Goal: Task Accomplishment & Management: Use online tool/utility

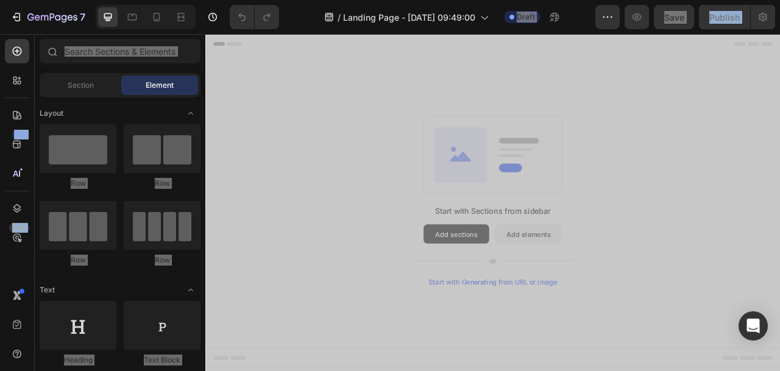
click at [403, 190] on div "Start with Sections from sidebar Add sections Add elements Start with Generatin…" at bounding box center [571, 246] width 644 height 216
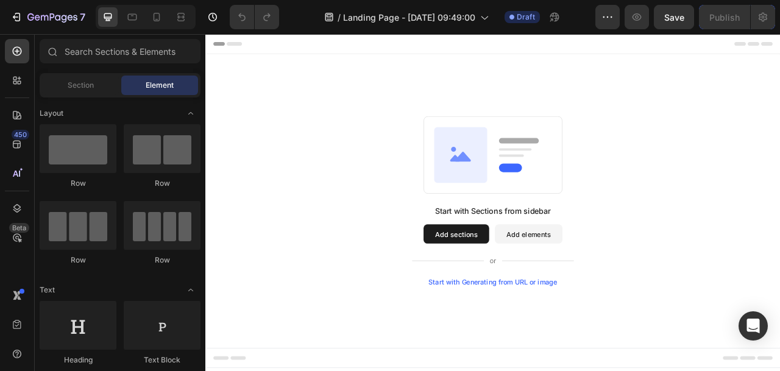
click at [606, 288] on button "Add elements" at bounding box center [617, 288] width 86 height 24
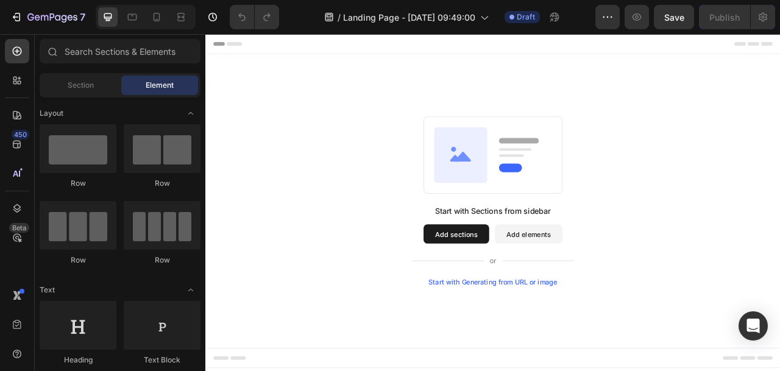
click at [606, 288] on button "Add elements" at bounding box center [617, 288] width 86 height 24
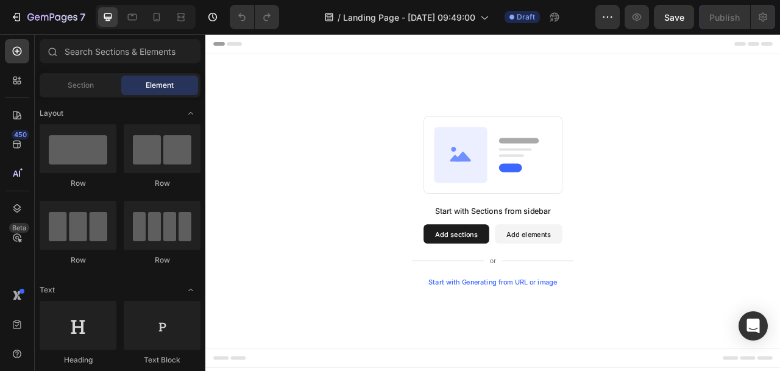
click at [606, 288] on button "Add elements" at bounding box center [617, 288] width 86 height 24
click at [531, 290] on button "Add sections" at bounding box center [525, 288] width 84 height 24
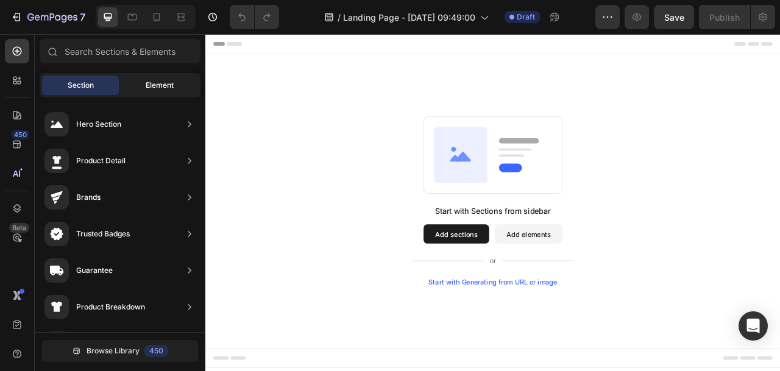
click at [174, 86] on div "Element" at bounding box center [159, 86] width 77 height 20
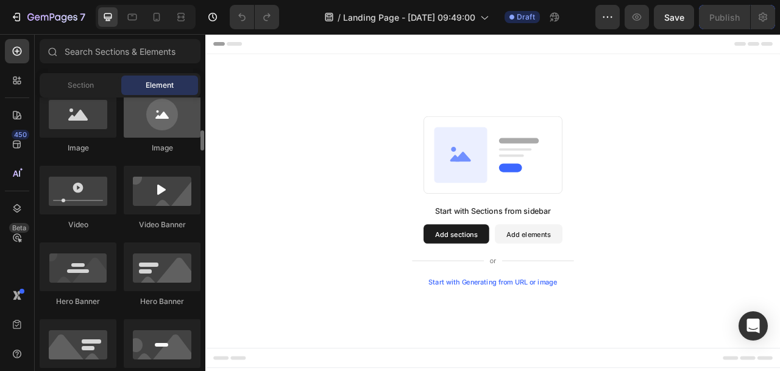
scroll to position [417, 0]
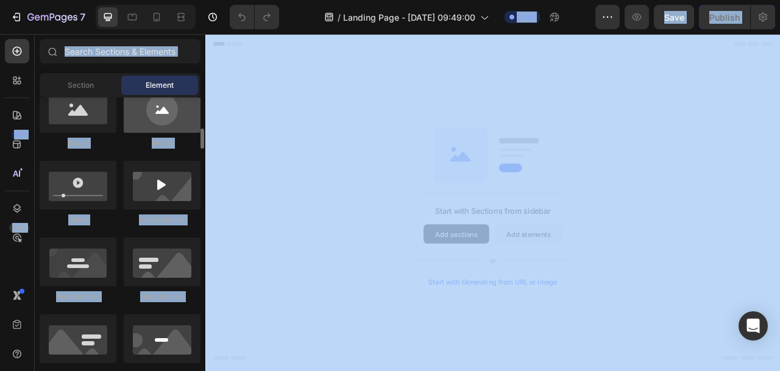
copy body "7 / Landing Page - Sep 28, 09:49:00 Draft Preview Save Publish 450 Beta Section…"
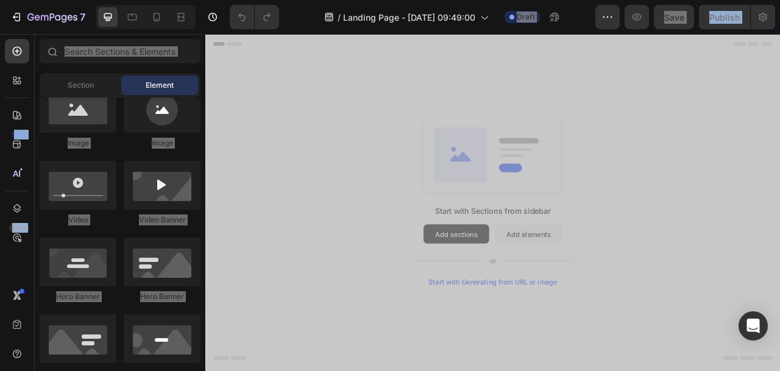
click at [322, 68] on div "Start with Sections from sidebar Add sections Add elements Start with Generatin…" at bounding box center [570, 246] width 731 height 374
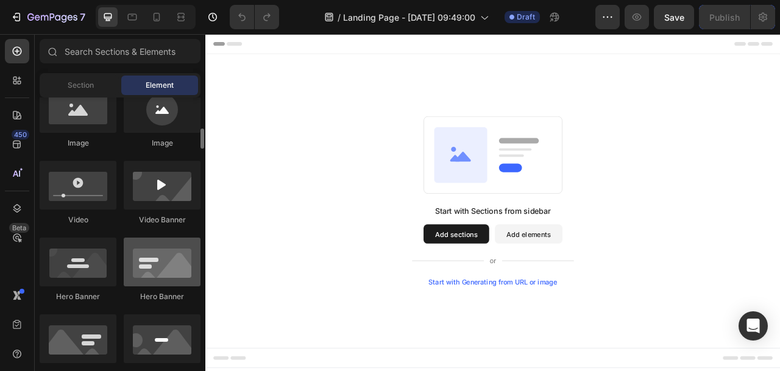
click at [160, 266] on div at bounding box center [162, 262] width 77 height 49
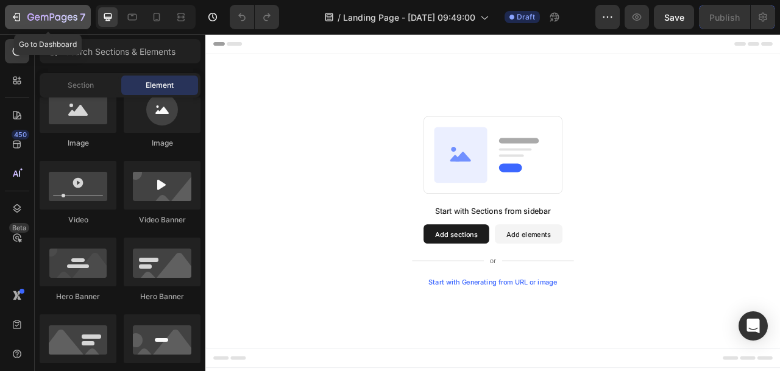
click at [17, 17] on icon "button" at bounding box center [15, 17] width 5 height 4
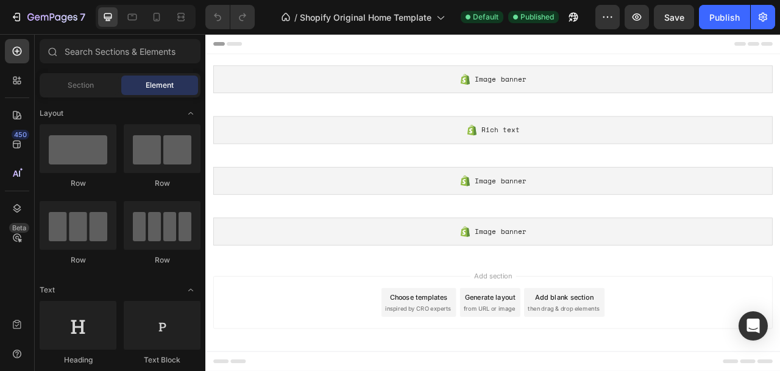
click at [166, 85] on span "Element" at bounding box center [160, 85] width 28 height 11
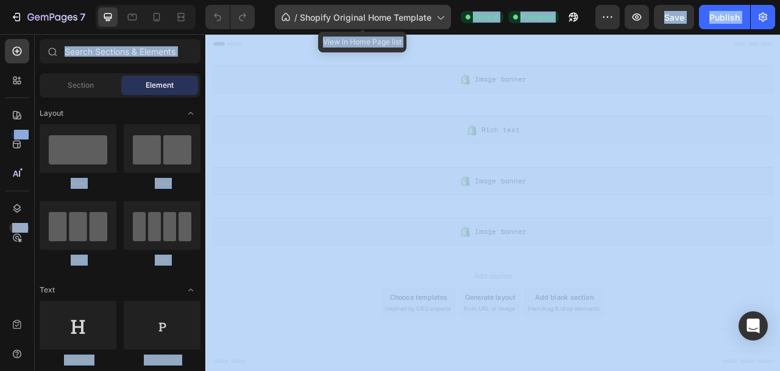
click at [318, 24] on div "/ Shopify Original Home Template" at bounding box center [363, 17] width 176 height 24
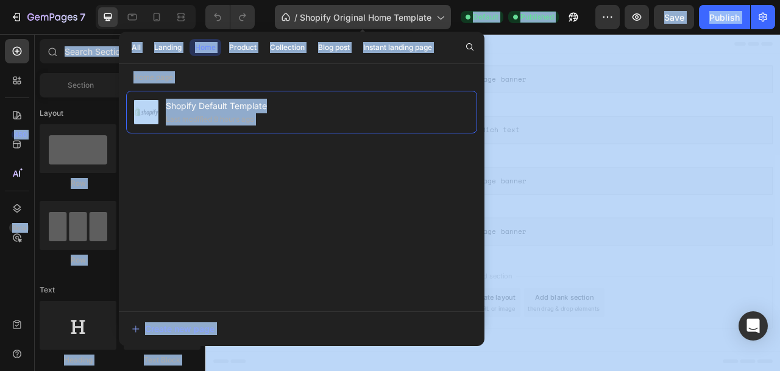
click at [318, 24] on div "/ Shopify Original Home Template" at bounding box center [363, 17] width 176 height 24
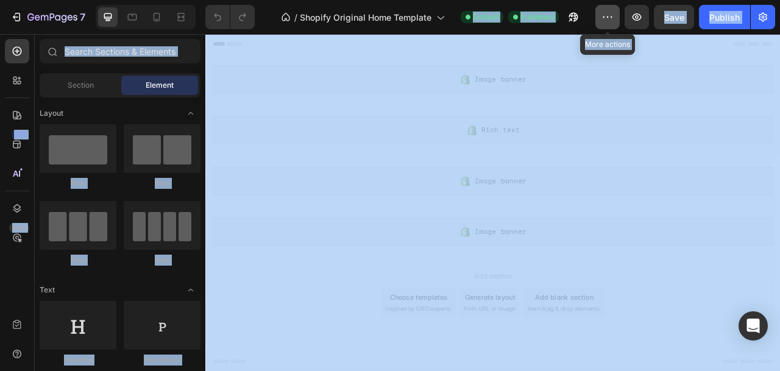
click at [606, 20] on icon "button" at bounding box center [608, 17] width 12 height 12
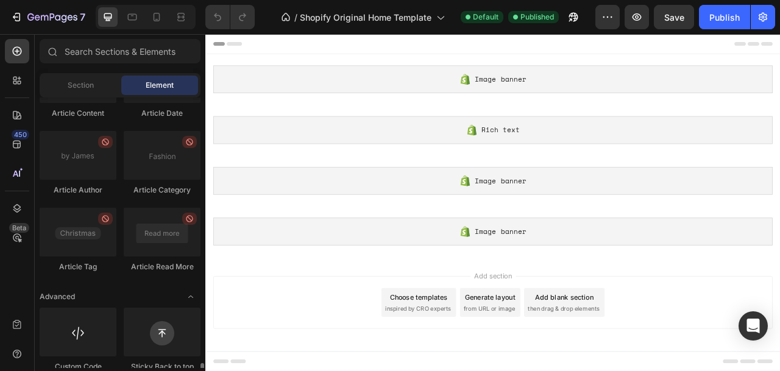
scroll to position [3341, 0]
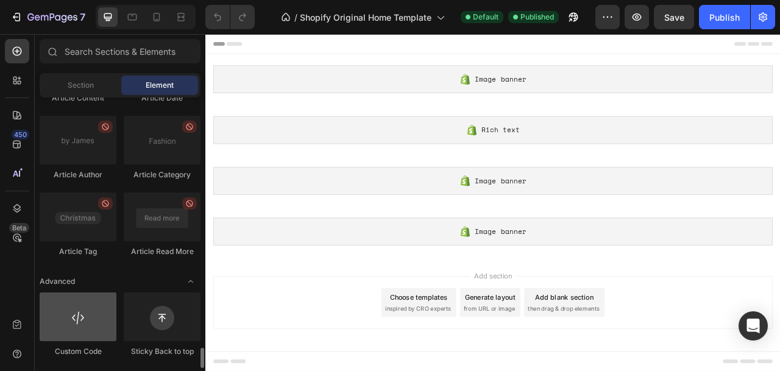
click at [86, 341] on div at bounding box center [78, 317] width 77 height 49
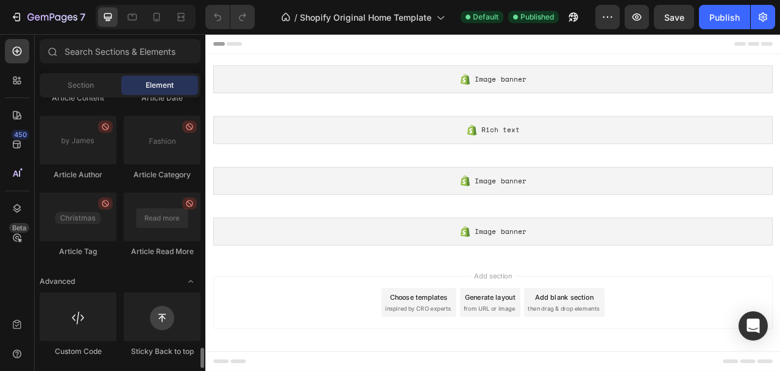
click at [85, 354] on div "Custom Code" at bounding box center [78, 351] width 77 height 11
click at [87, 356] on div "Custom Code" at bounding box center [78, 351] width 77 height 11
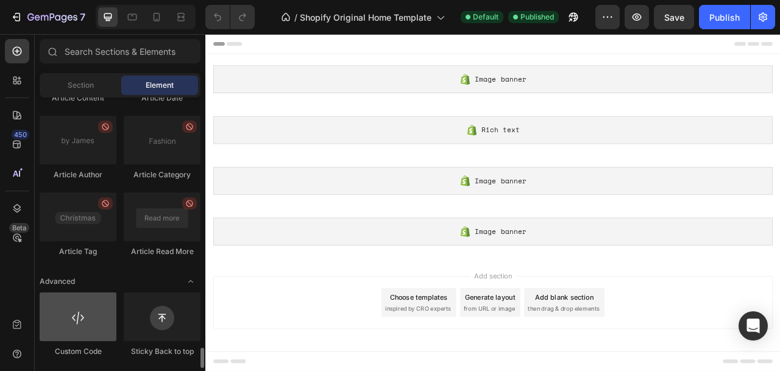
click at [79, 319] on div at bounding box center [78, 317] width 77 height 49
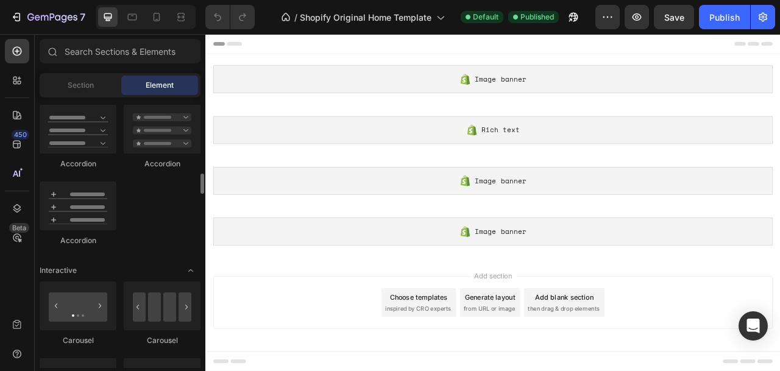
scroll to position [881, 0]
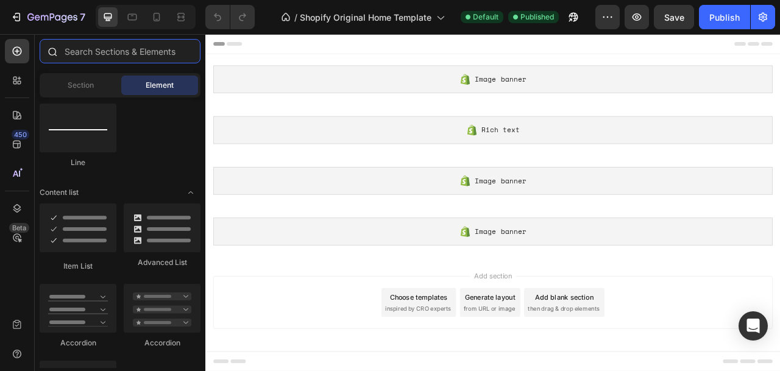
click at [116, 57] on input "text" at bounding box center [120, 51] width 161 height 24
click at [81, 50] on input "text" at bounding box center [120, 51] width 161 height 24
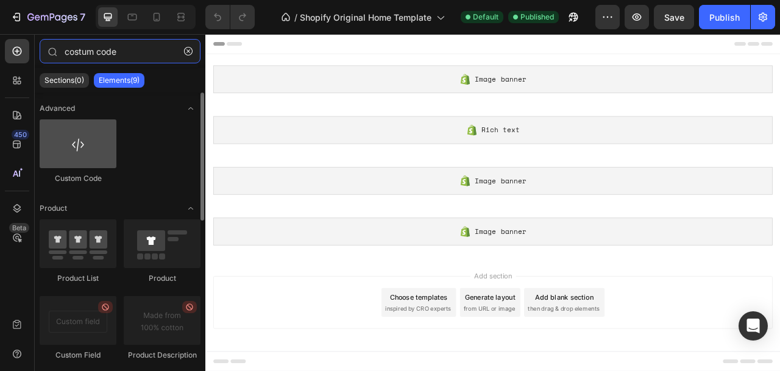
type input "costum code"
click at [78, 150] on div at bounding box center [78, 143] width 77 height 49
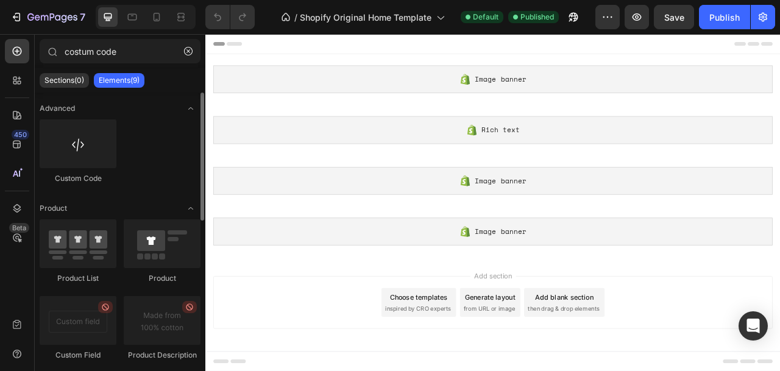
click at [79, 183] on div "Custom Code" at bounding box center [78, 178] width 77 height 11
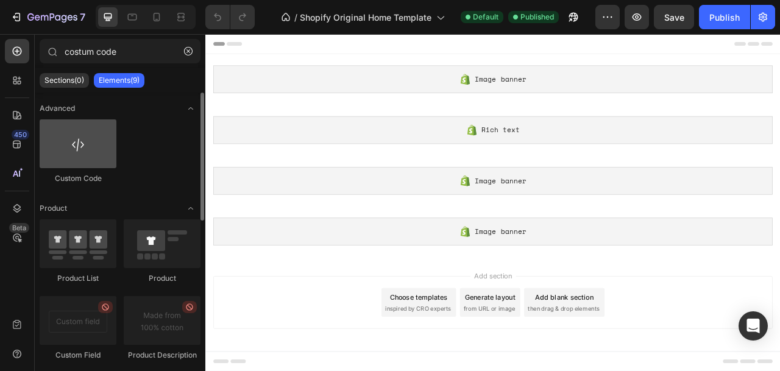
click at [83, 149] on div at bounding box center [78, 143] width 77 height 49
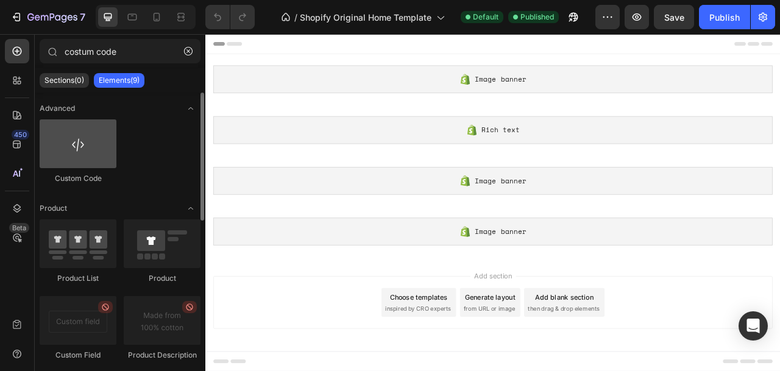
click at [75, 148] on div at bounding box center [78, 143] width 77 height 49
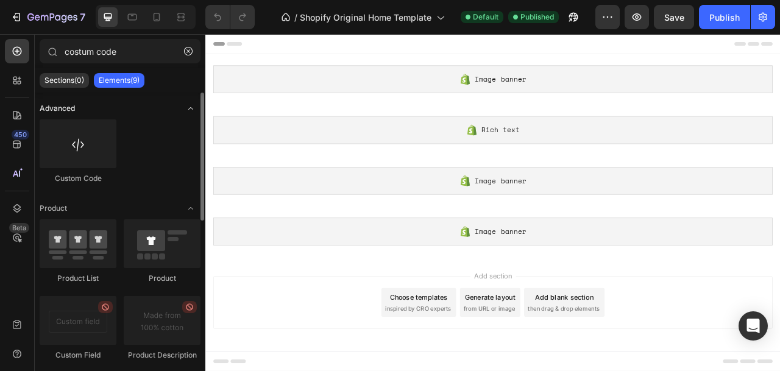
click at [60, 108] on span "Advanced" at bounding box center [57, 108] width 35 height 11
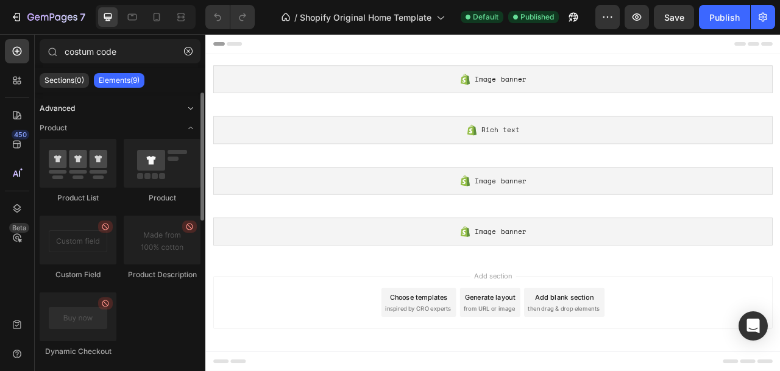
click at [60, 108] on span "Advanced" at bounding box center [57, 108] width 35 height 11
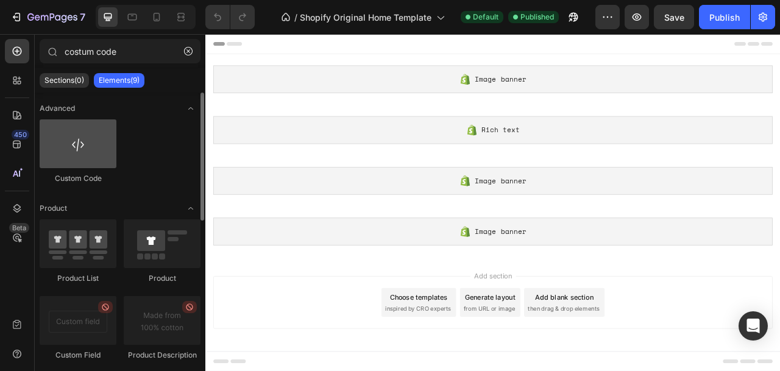
click at [82, 154] on div at bounding box center [78, 143] width 77 height 49
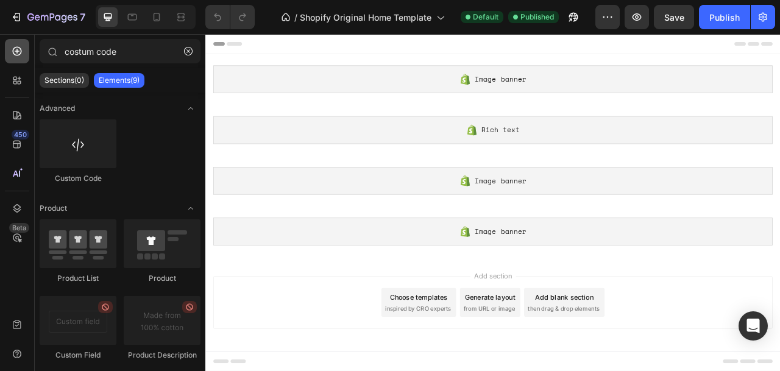
click at [20, 51] on icon at bounding box center [17, 51] width 12 height 12
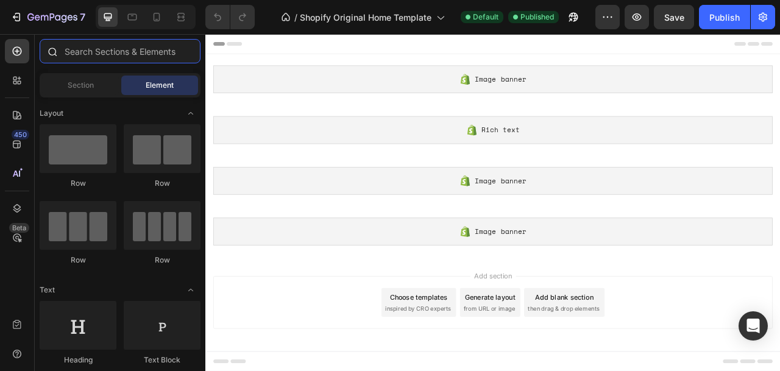
click at [76, 51] on input "text" at bounding box center [120, 51] width 161 height 24
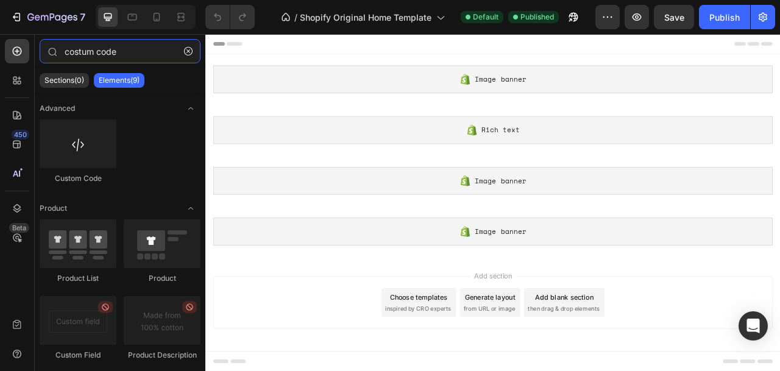
type input "costum code"
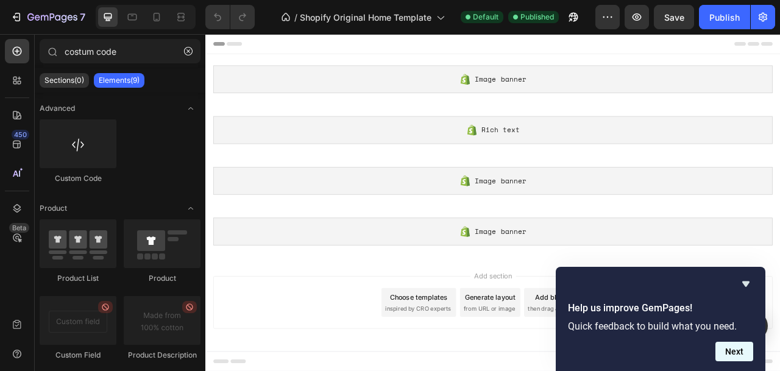
click at [738, 350] on button "Next" at bounding box center [735, 352] width 38 height 20
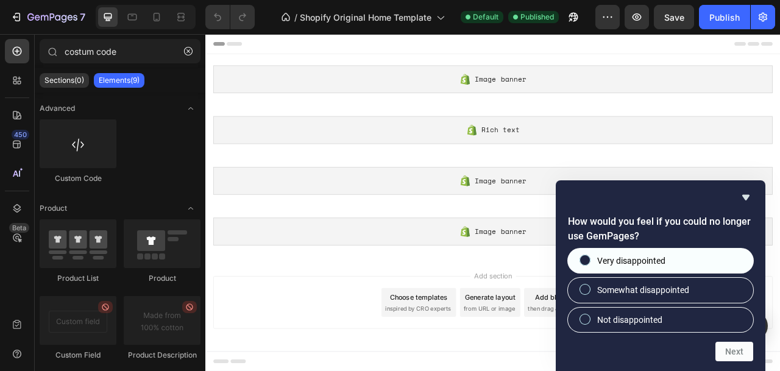
click at [588, 261] on input "Very disappointed" at bounding box center [585, 261] width 8 height 8
radio input "true"
click at [738, 354] on button "Next" at bounding box center [735, 352] width 38 height 20
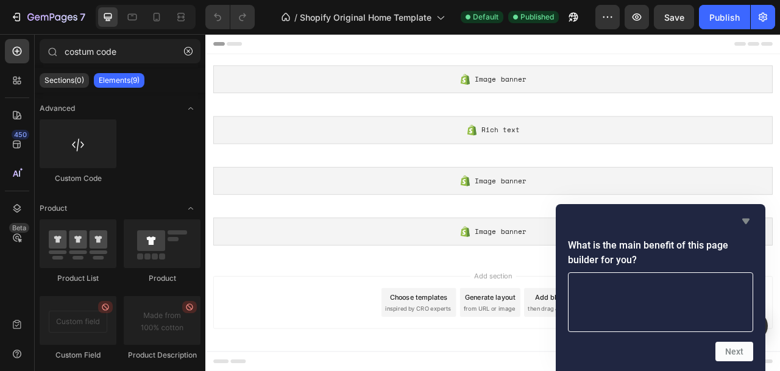
click at [747, 219] on icon "Hide survey" at bounding box center [745, 221] width 7 height 5
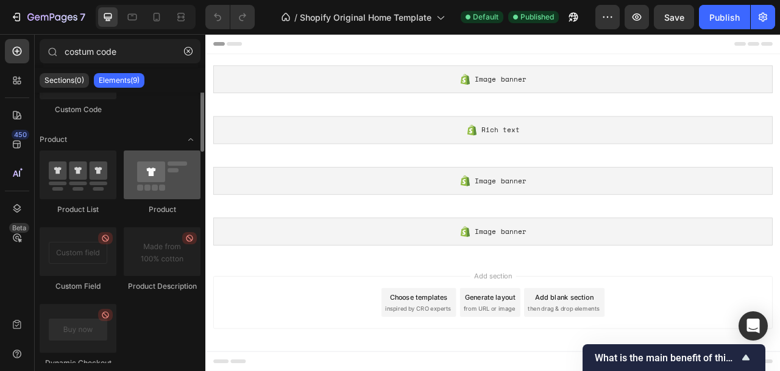
scroll to position [0, 0]
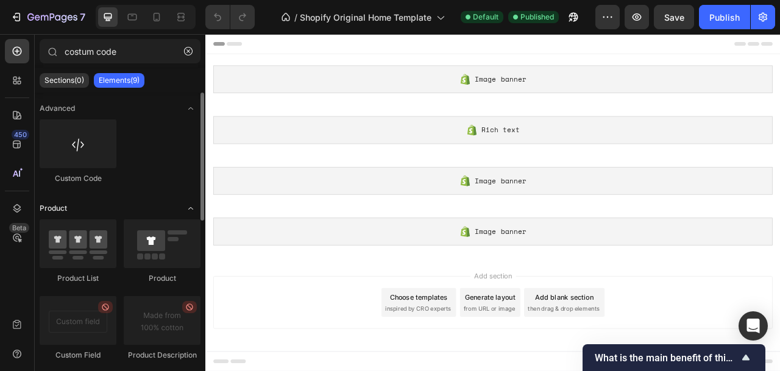
click at [190, 207] on icon "Toggle open" at bounding box center [190, 208] width 5 height 2
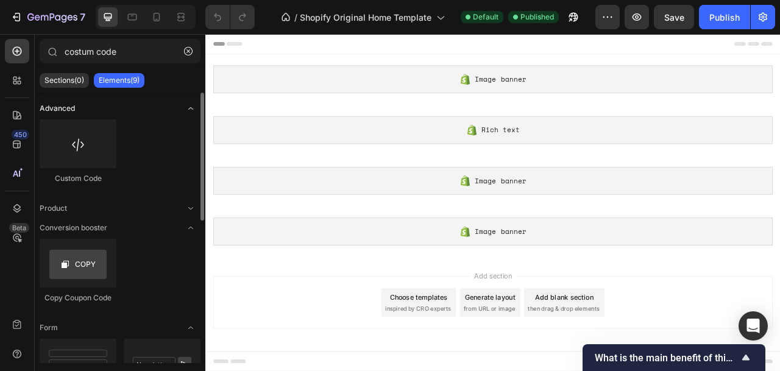
click at [191, 108] on icon "Toggle open" at bounding box center [191, 109] width 10 height 10
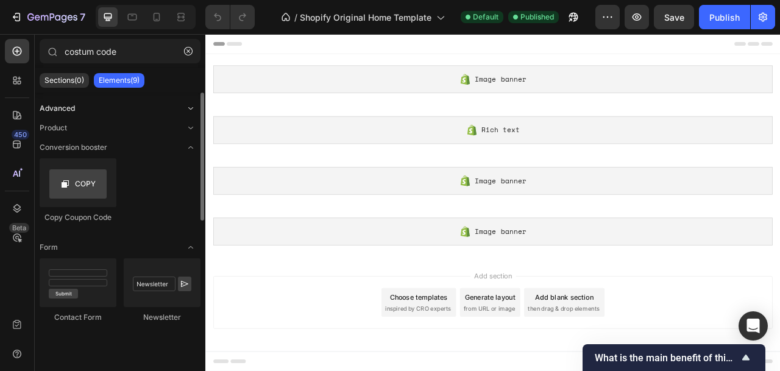
click at [76, 107] on div "Advanced" at bounding box center [120, 108] width 161 height 12
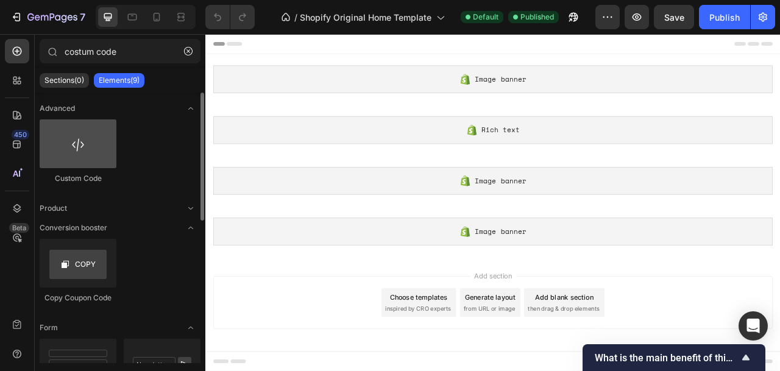
click at [84, 149] on div at bounding box center [78, 143] width 77 height 49
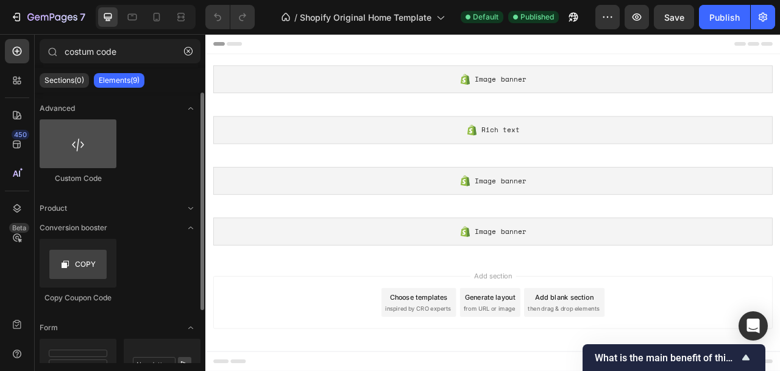
click at [84, 149] on div at bounding box center [78, 143] width 77 height 49
click at [77, 147] on div at bounding box center [78, 143] width 77 height 49
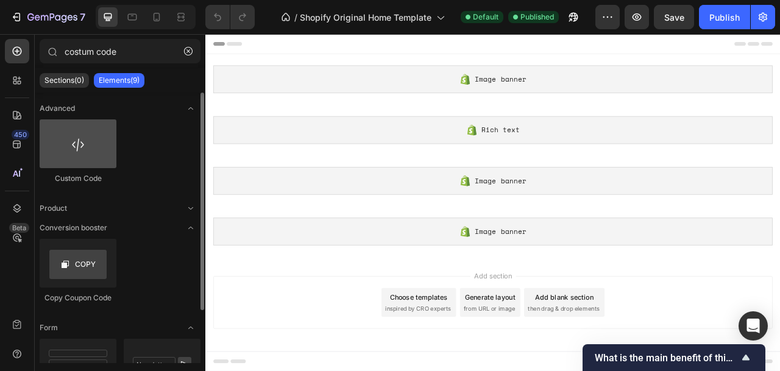
click at [77, 147] on div at bounding box center [78, 143] width 77 height 49
click at [90, 149] on div at bounding box center [78, 143] width 77 height 49
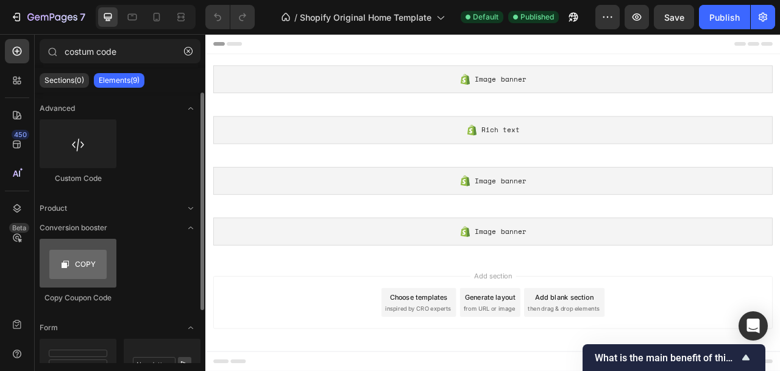
click at [76, 269] on div at bounding box center [78, 263] width 77 height 49
click at [84, 265] on div at bounding box center [78, 263] width 77 height 49
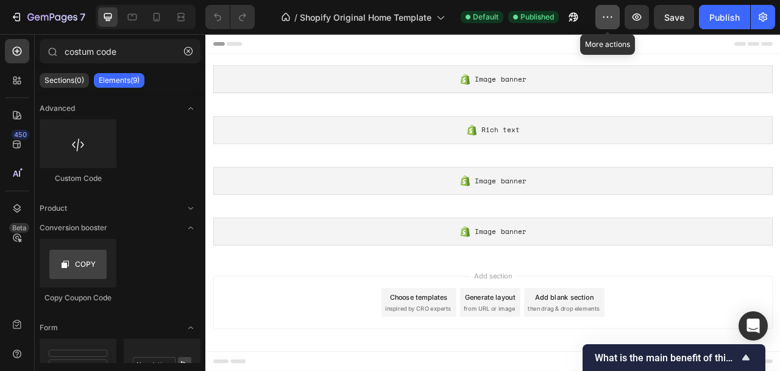
click at [606, 20] on icon "button" at bounding box center [608, 17] width 12 height 12
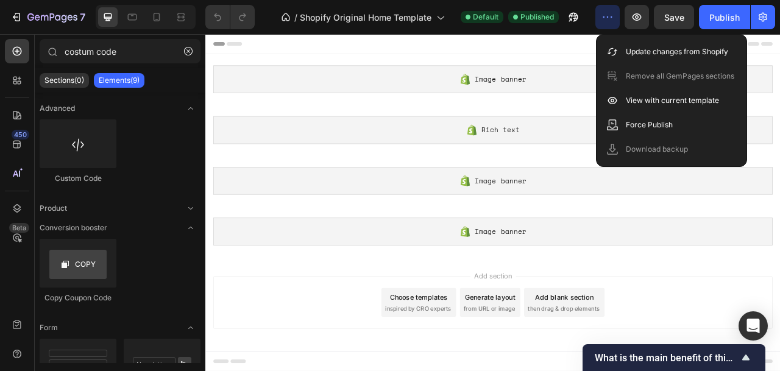
click at [124, 80] on p "Elements(9)" at bounding box center [119, 81] width 41 height 10
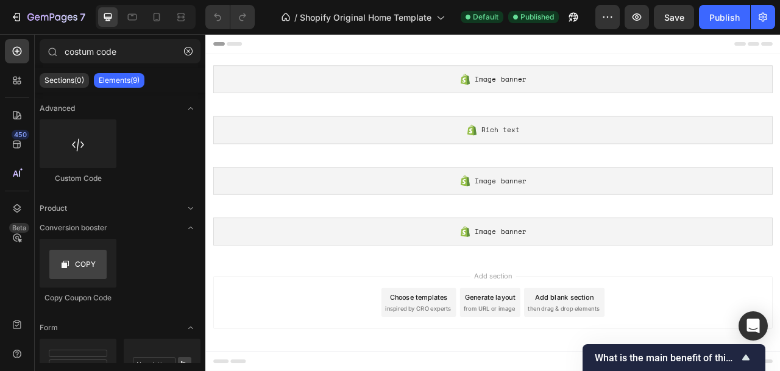
click at [124, 80] on p "Elements(9)" at bounding box center [119, 81] width 41 height 10
click at [110, 55] on input "costum code" at bounding box center [120, 51] width 161 height 24
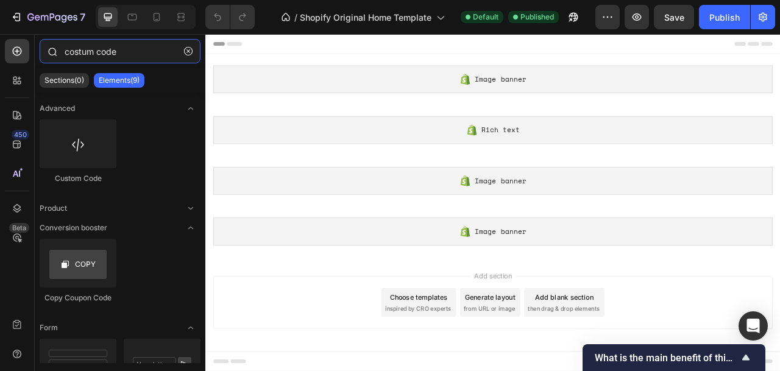
click at [146, 54] on input "costum code" at bounding box center [120, 51] width 161 height 24
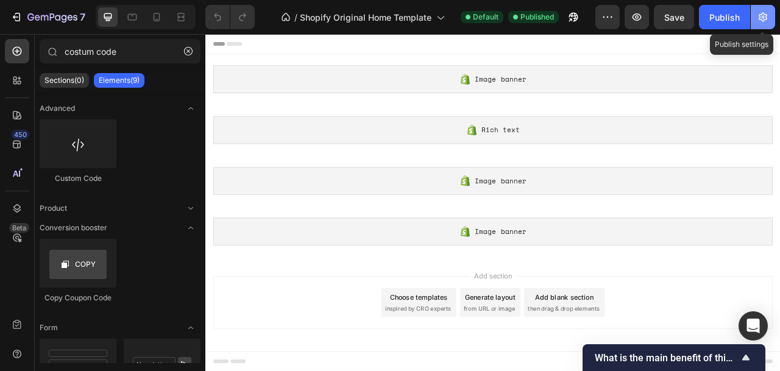
click at [764, 18] on icon "button" at bounding box center [763, 17] width 12 height 12
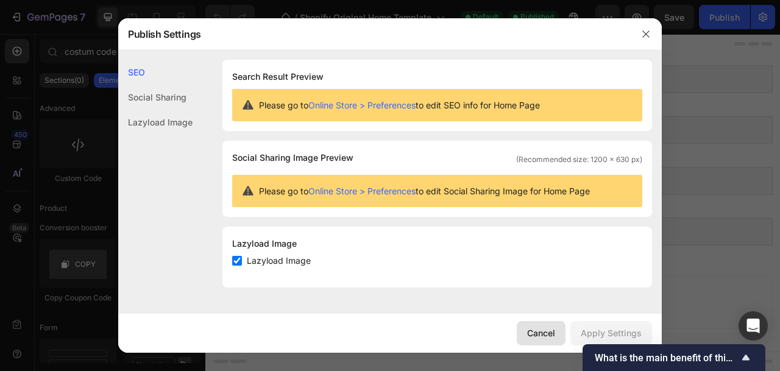
click at [541, 330] on div "Cancel" at bounding box center [541, 333] width 28 height 13
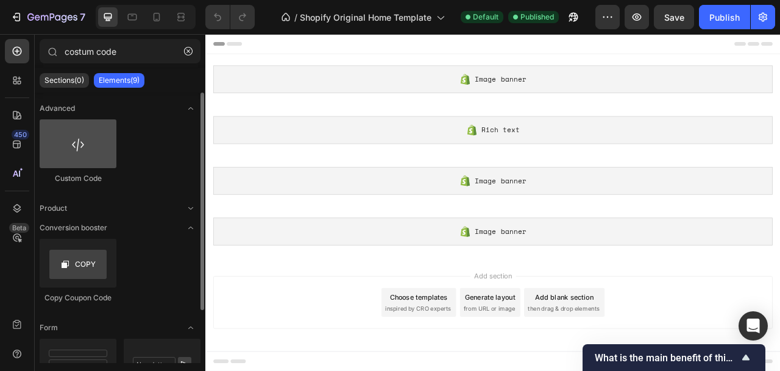
click at [97, 151] on div at bounding box center [78, 143] width 77 height 49
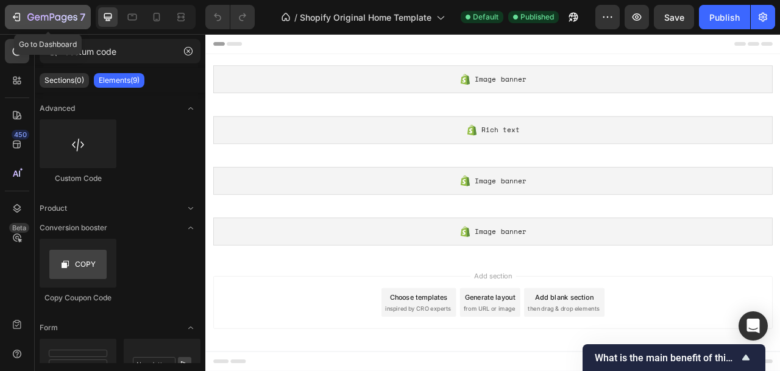
click at [15, 15] on icon "button" at bounding box center [16, 17] width 12 height 12
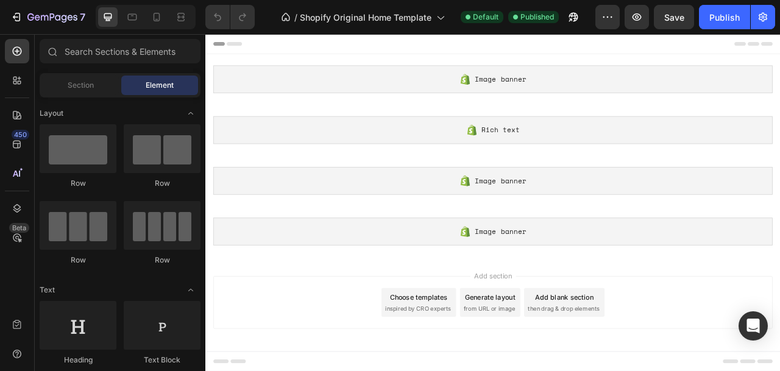
click at [240, 44] on icon at bounding box center [242, 46] width 20 height 5
click at [20, 51] on icon at bounding box center [17, 51] width 12 height 12
click at [76, 49] on input "text" at bounding box center [120, 51] width 161 height 24
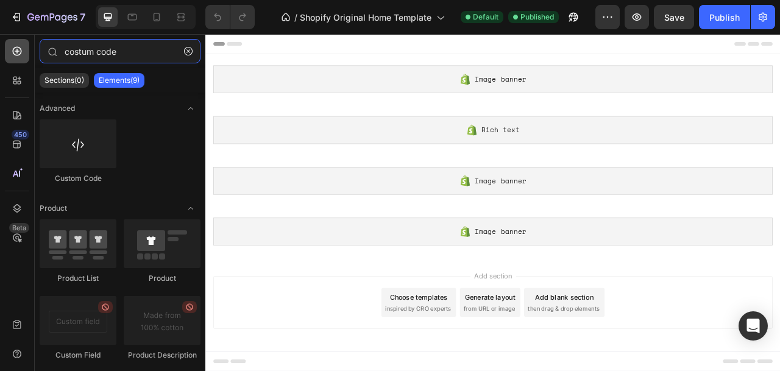
type input "costum code"
click at [16, 50] on icon at bounding box center [17, 51] width 5 height 5
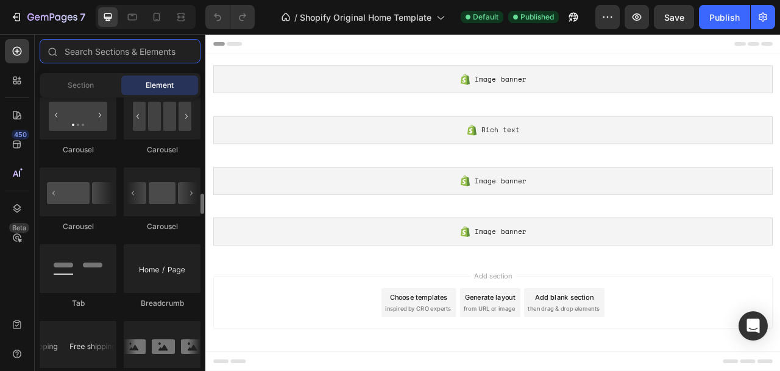
scroll to position [1323, 0]
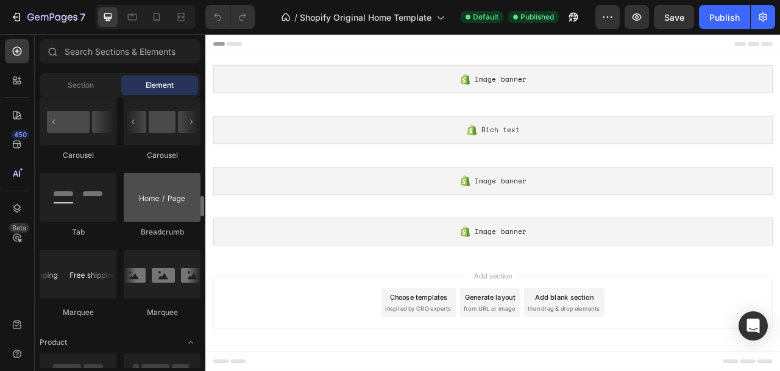
click at [155, 211] on div at bounding box center [162, 197] width 77 height 49
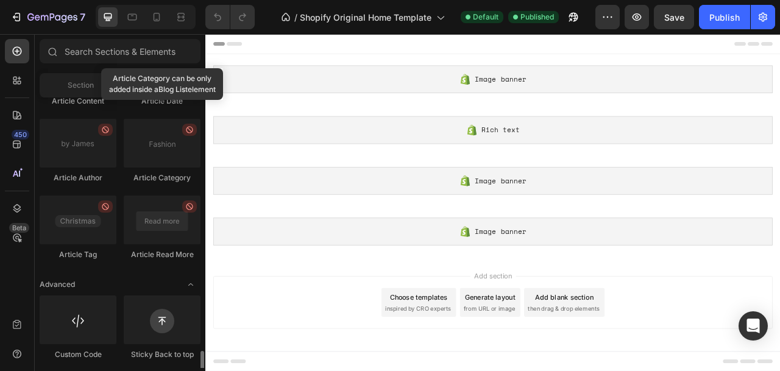
scroll to position [3341, 0]
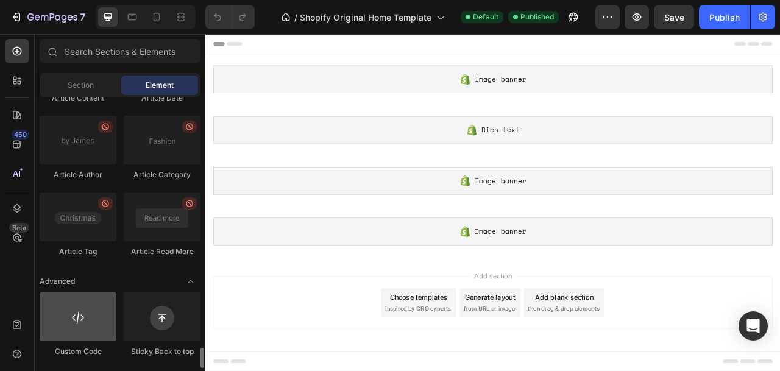
click at [87, 330] on div at bounding box center [78, 317] width 77 height 49
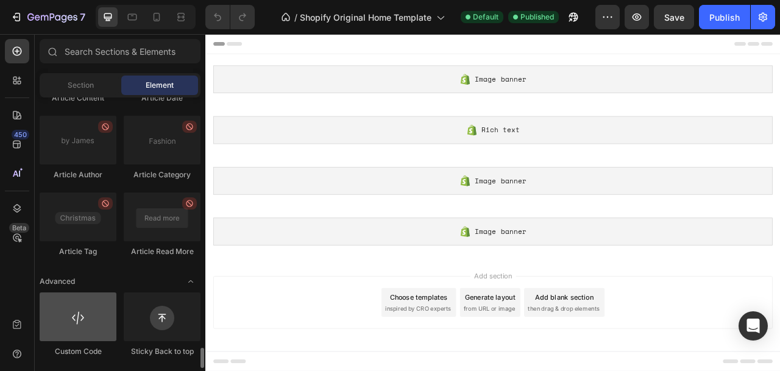
click at [87, 330] on div at bounding box center [78, 317] width 77 height 49
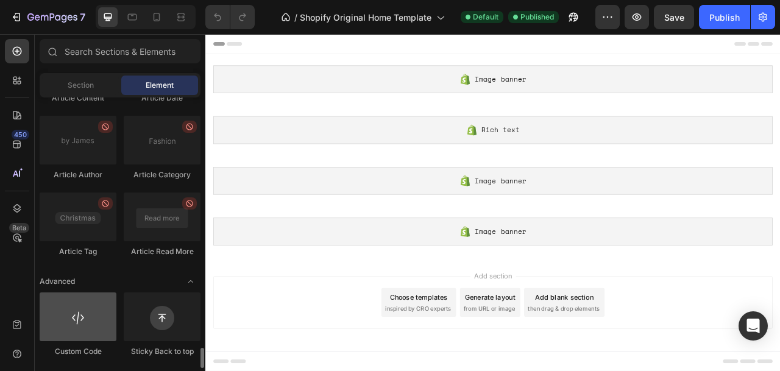
click at [87, 330] on div at bounding box center [78, 317] width 77 height 49
click at [74, 319] on div at bounding box center [78, 317] width 77 height 49
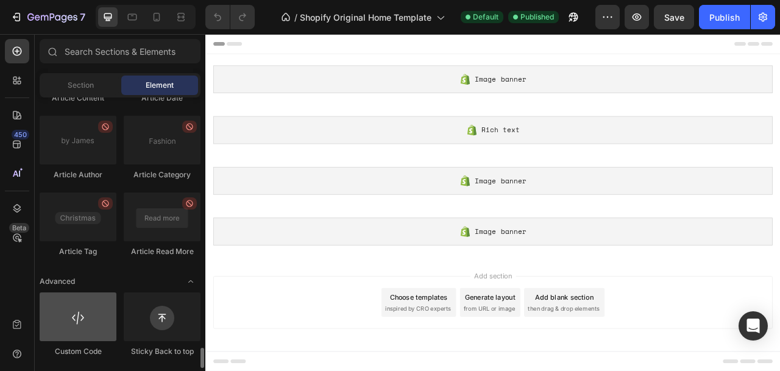
click at [74, 319] on div at bounding box center [78, 317] width 77 height 49
click at [82, 319] on div at bounding box center [78, 317] width 77 height 49
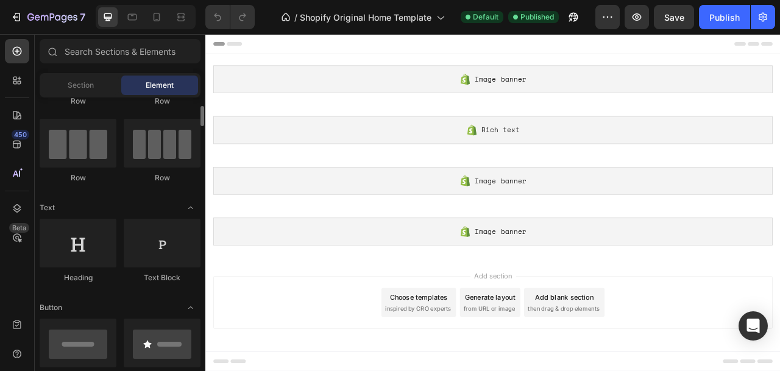
scroll to position [99, 0]
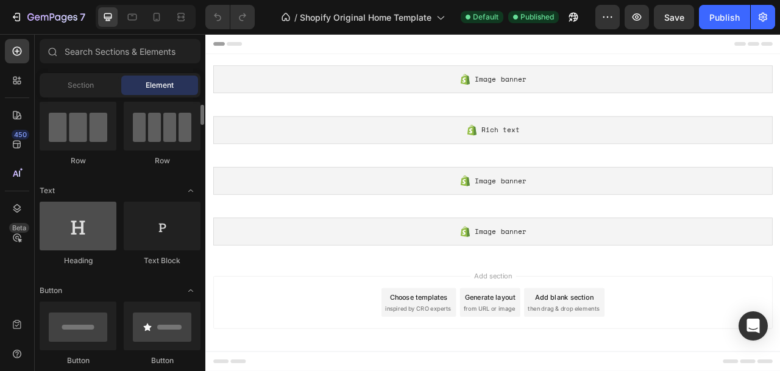
click at [82, 228] on div at bounding box center [78, 226] width 77 height 49
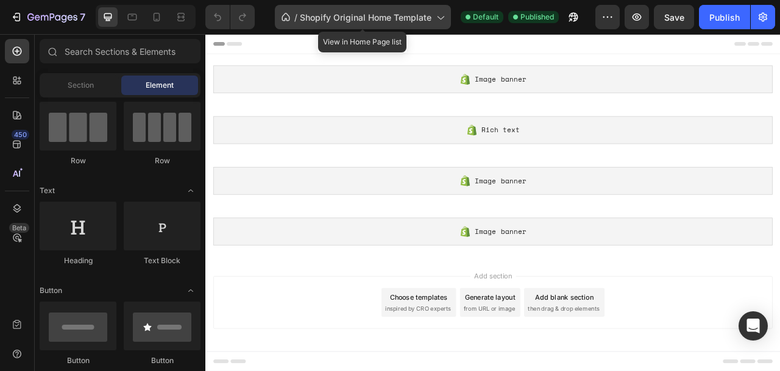
click at [441, 16] on icon at bounding box center [440, 17] width 12 height 12
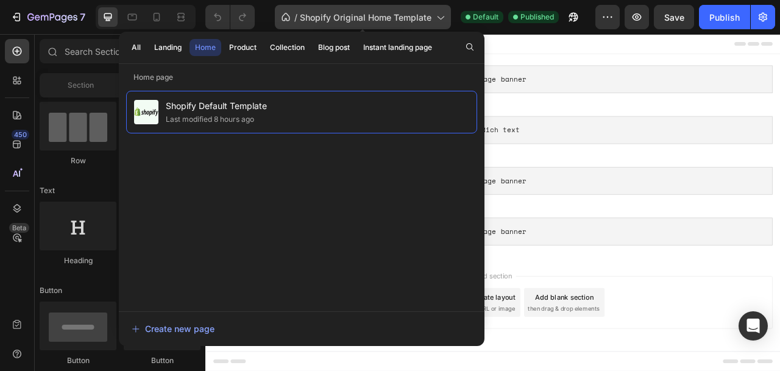
click at [441, 16] on icon at bounding box center [440, 17] width 12 height 12
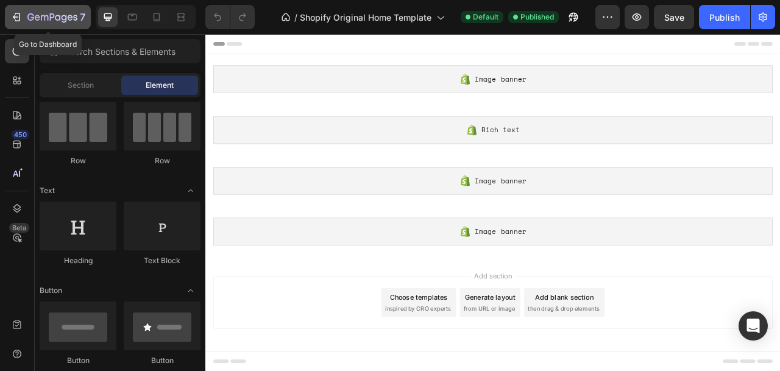
click at [15, 14] on icon "button" at bounding box center [17, 17] width 5 height 9
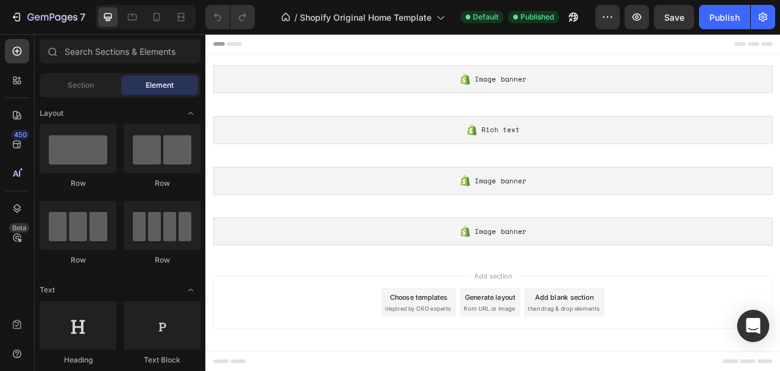
click at [754, 327] on icon "Open Intercom Messenger" at bounding box center [753, 326] width 14 height 16
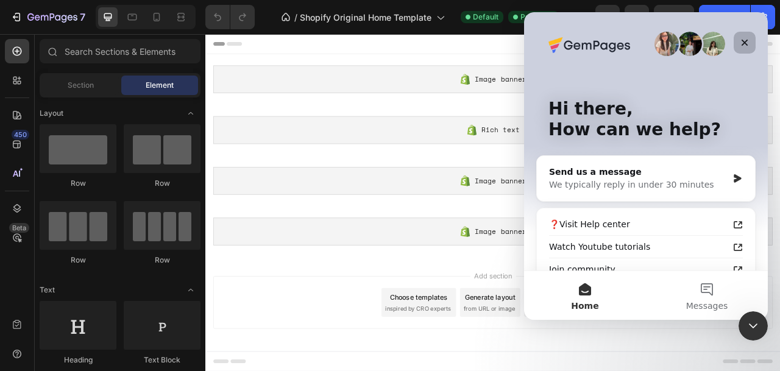
click at [747, 41] on icon "Close" at bounding box center [745, 43] width 10 height 10
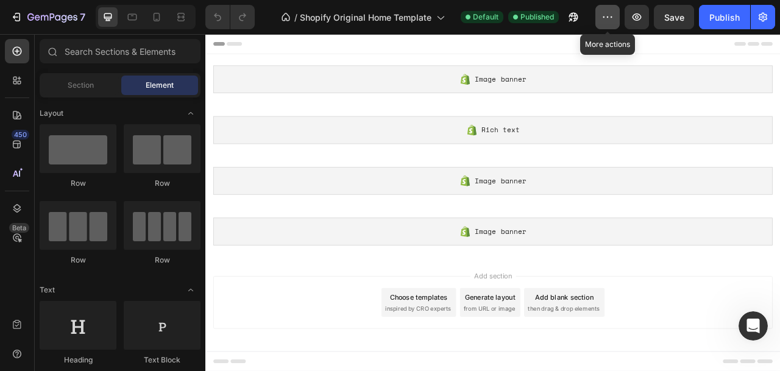
click at [612, 19] on icon "button" at bounding box center [608, 17] width 12 height 12
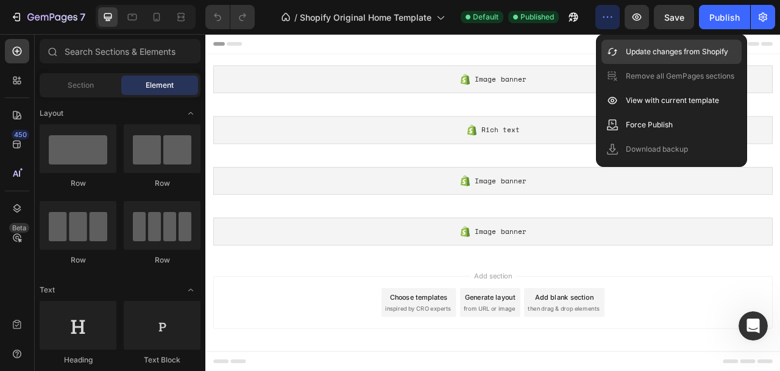
click at [645, 51] on p "Update changes from Shopify" at bounding box center [677, 52] width 102 height 12
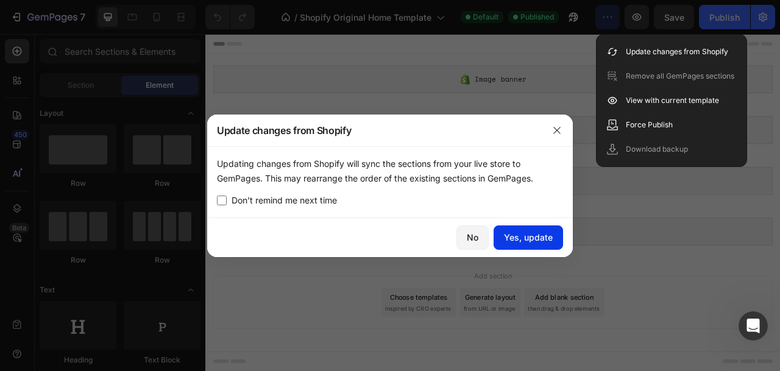
click at [524, 236] on div "Yes, update" at bounding box center [528, 237] width 49 height 13
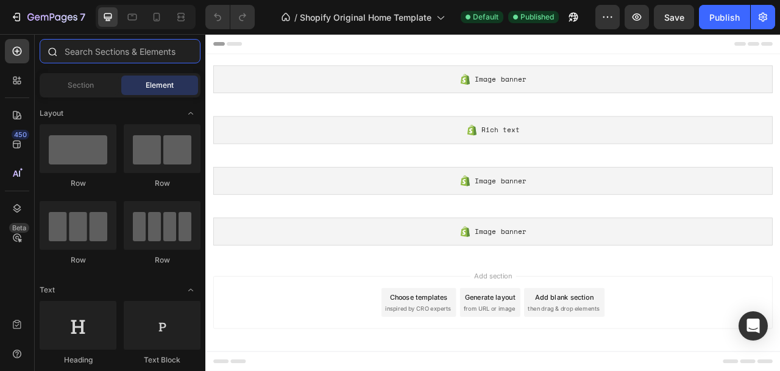
click at [105, 51] on input "text" at bounding box center [120, 51] width 161 height 24
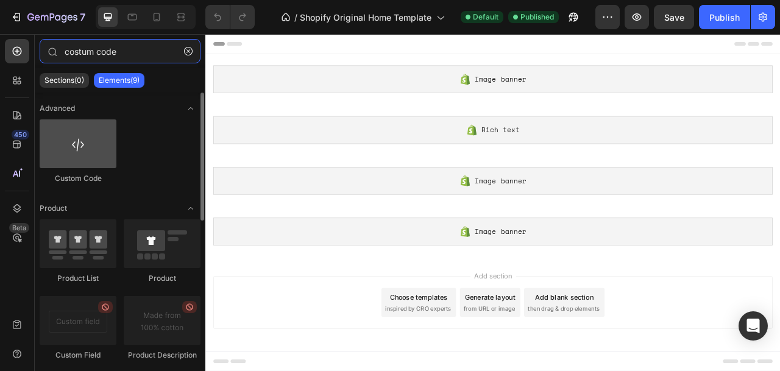
type input "costum code"
click at [77, 156] on div at bounding box center [78, 143] width 77 height 49
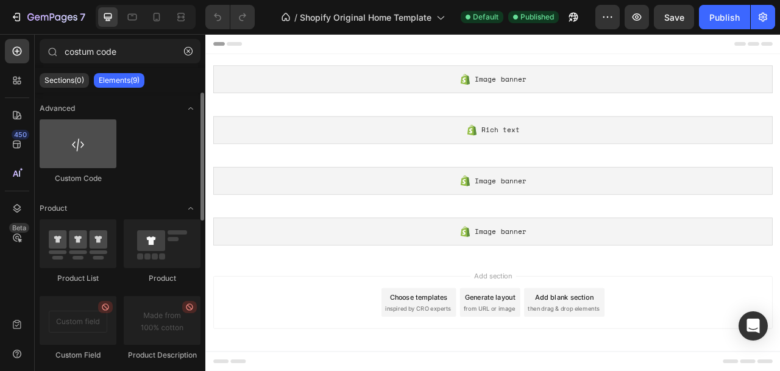
click at [77, 156] on div at bounding box center [78, 143] width 77 height 49
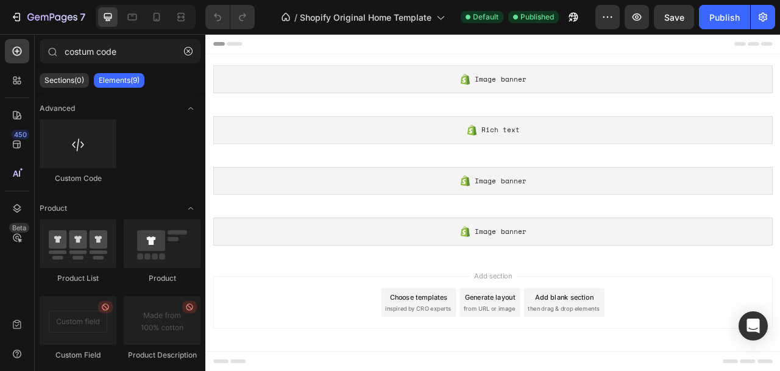
click at [109, 84] on p "Elements(9)" at bounding box center [119, 81] width 41 height 10
click at [133, 79] on p "Elements(9)" at bounding box center [119, 81] width 41 height 10
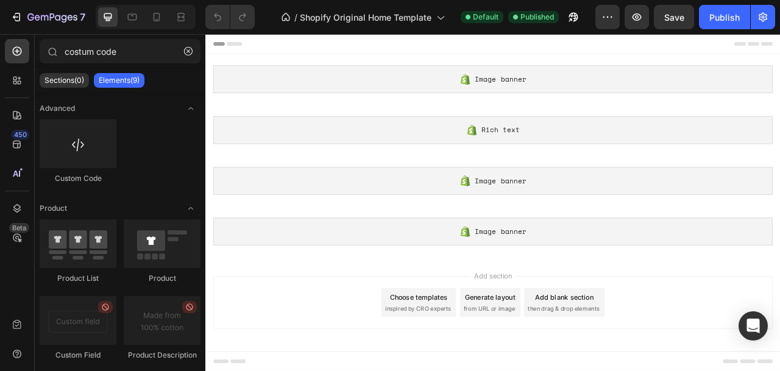
click at [133, 79] on p "Elements(9)" at bounding box center [119, 81] width 41 height 10
click at [187, 53] on icon "button" at bounding box center [188, 51] width 9 height 9
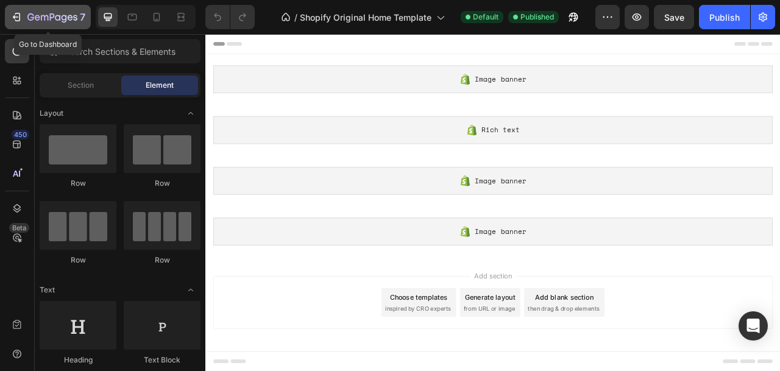
click at [18, 17] on icon "button" at bounding box center [15, 17] width 5 height 4
